Goal: Information Seeking & Learning: Learn about a topic

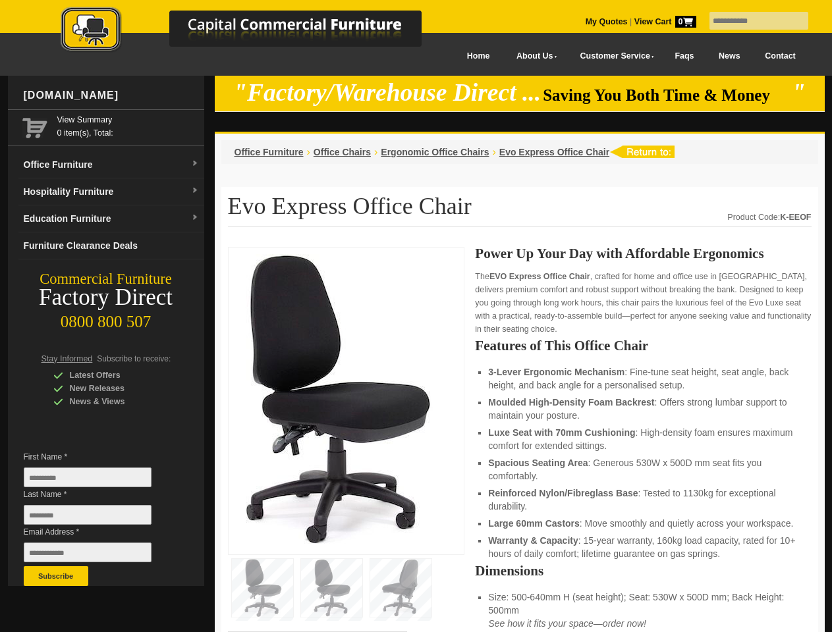
click at [750, 21] on input "text" at bounding box center [759, 21] width 99 height 18
click at [98, 518] on input "Last Name *" at bounding box center [88, 515] width 128 height 20
click at [56, 576] on button "Subscribe" at bounding box center [56, 577] width 65 height 20
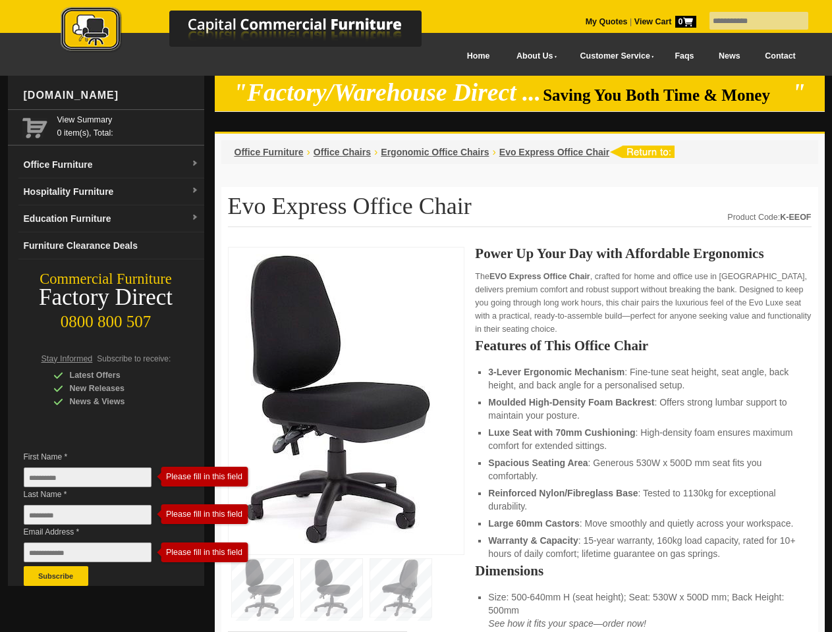
click at [520, 440] on li "Luxe Seat with 70mm Cushioning : High-density foam ensures maximum comfort for …" at bounding box center [643, 439] width 310 height 26
